Goal: Task Accomplishment & Management: Use online tool/utility

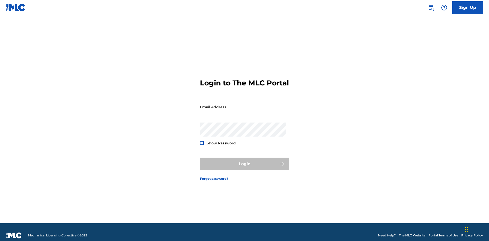
scroll to position [7, 0]
click at [243, 105] on input "Email Address" at bounding box center [243, 107] width 86 height 15
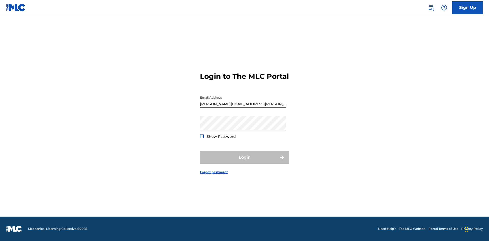
type input "Krystal.Ribble@themlc.com"
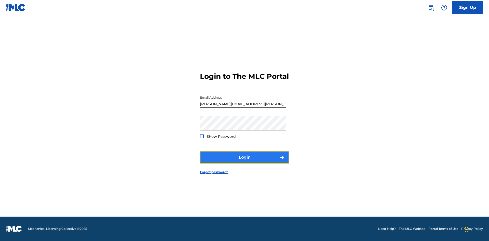
click at [245, 162] on button "Login" at bounding box center [244, 157] width 89 height 13
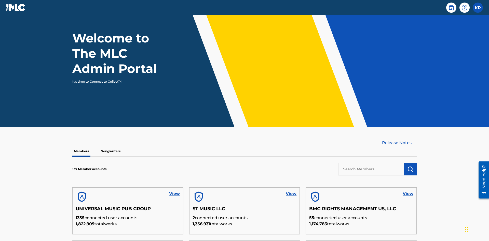
click at [371, 163] on input "text" at bounding box center [371, 169] width 66 height 13
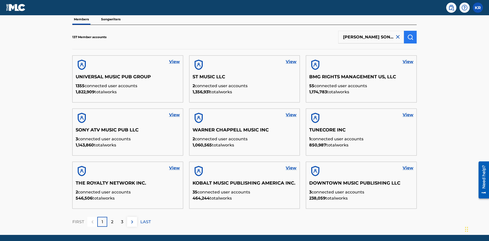
type input "CLEO SONGWRITER"
click at [410, 34] on img "submit" at bounding box center [410, 37] width 6 height 6
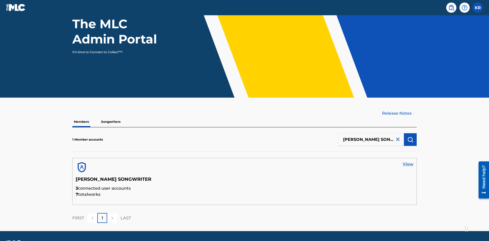
click at [408, 161] on link "View" at bounding box center [408, 164] width 11 height 6
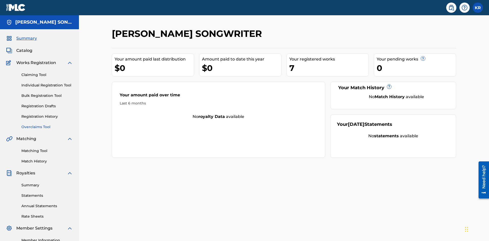
click at [47, 125] on link "Overclaims Tool" at bounding box center [46, 127] width 51 height 5
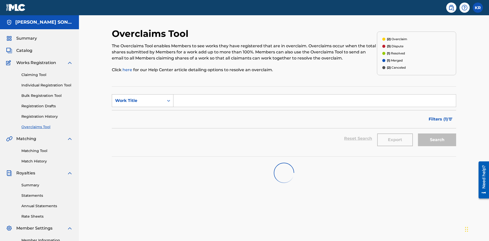
click at [138, 98] on div "Work Title" at bounding box center [138, 101] width 46 height 6
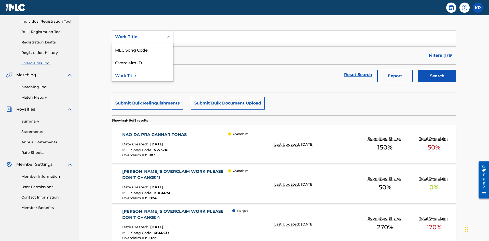
click at [143, 50] on div "MLC Song Code" at bounding box center [142, 49] width 61 height 13
click at [315, 37] on input "Search Form" at bounding box center [314, 37] width 282 height 12
type input "NW32A1"
